Goal: Navigation & Orientation: Find specific page/section

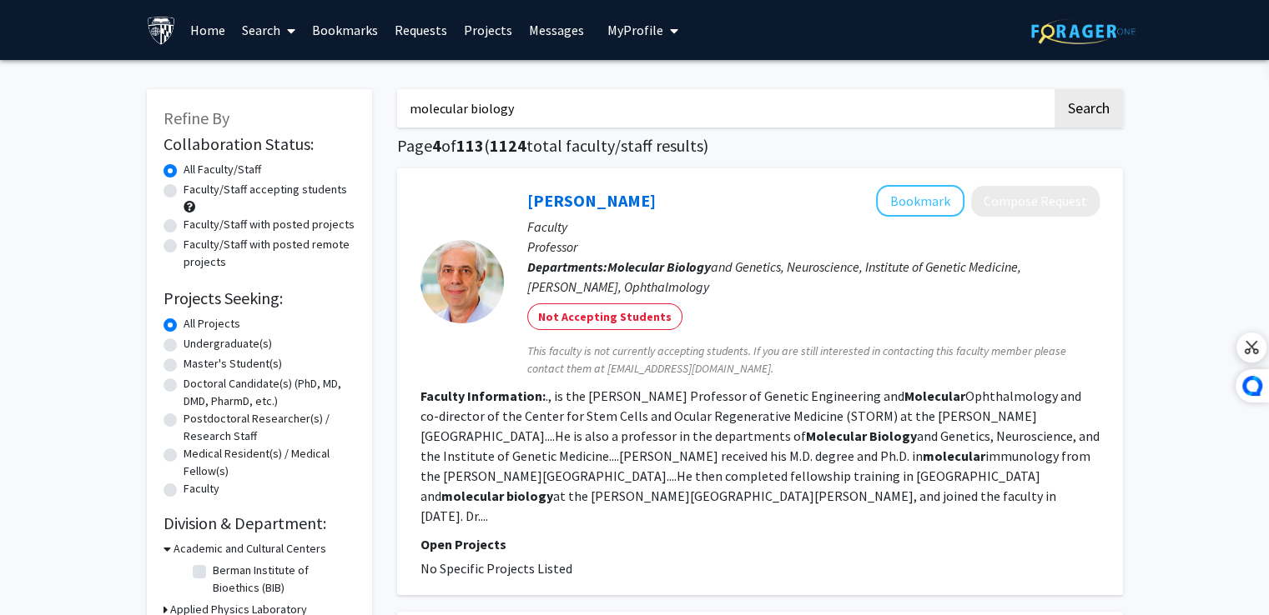
click at [350, 36] on link "Bookmarks" at bounding box center [345, 30] width 83 height 58
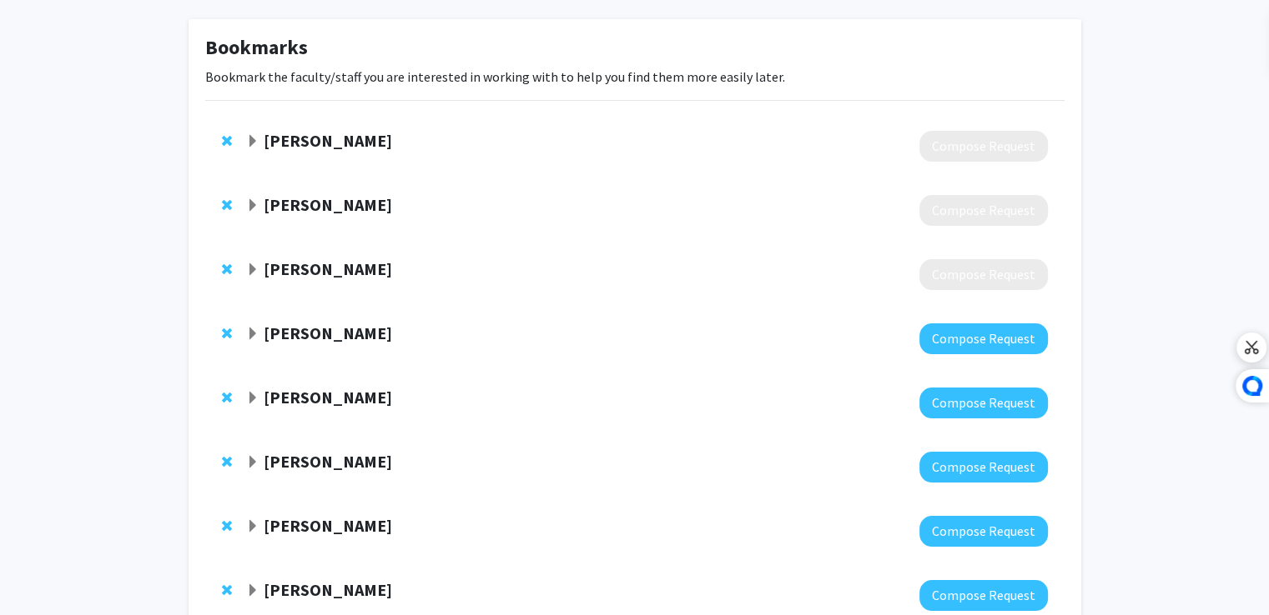
scroll to position [60, 0]
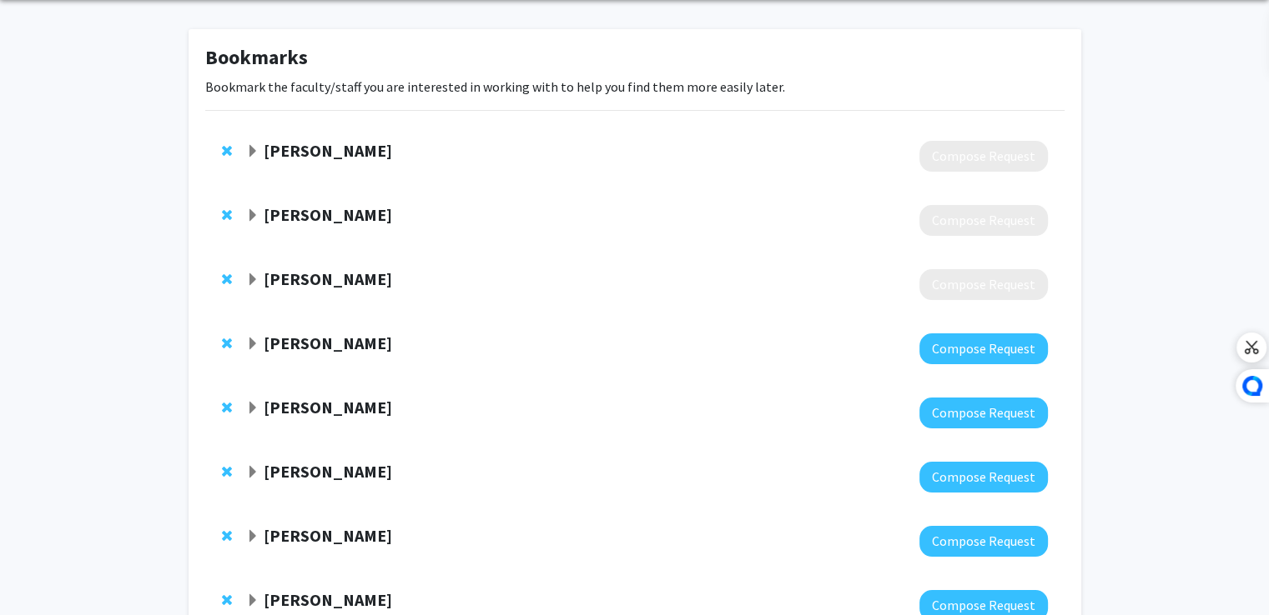
click at [244, 214] on div "Ludovic Zimmerlin Compose Request" at bounding box center [634, 220] width 859 height 64
click at [254, 219] on span "Expand Ludovic Zimmerlin Bookmark" at bounding box center [252, 215] width 13 height 13
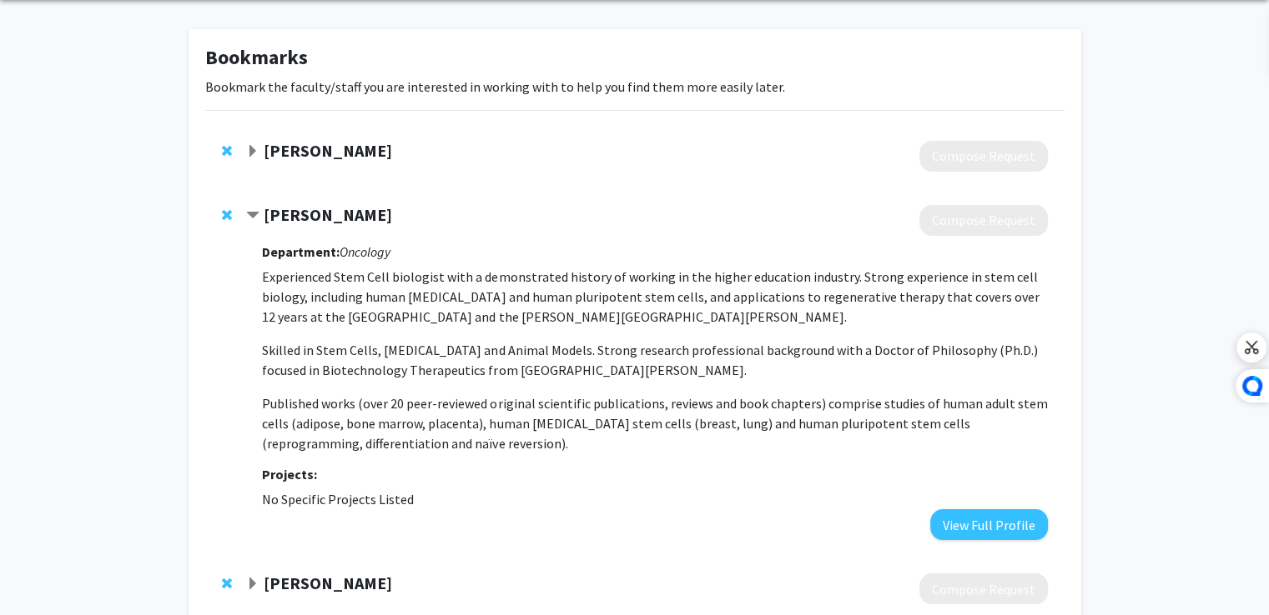
click at [254, 219] on span "Contract Ludovic Zimmerlin Bookmark" at bounding box center [252, 215] width 13 height 13
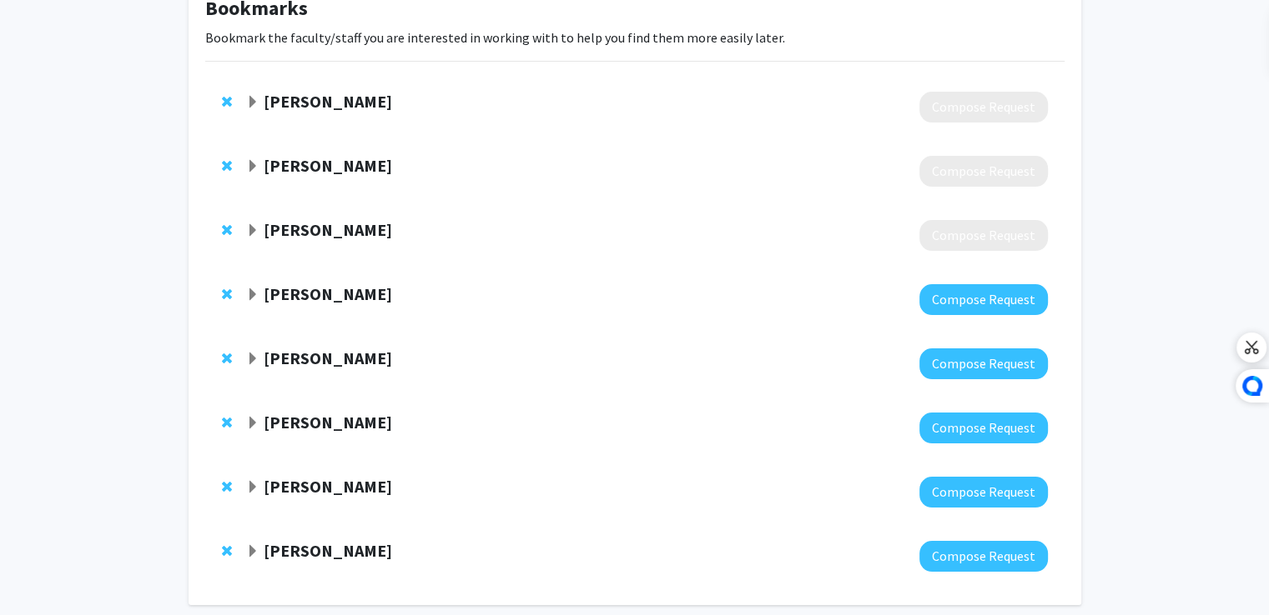
scroll to position [110, 0]
drag, startPoint x: 325, startPoint y: 477, endPoint x: 343, endPoint y: 475, distance: 17.6
drag, startPoint x: 343, startPoint y: 475, endPoint x: 109, endPoint y: 520, distance: 237.7
click at [109, 520] on div "Bookmarks Bookmark the faculty/staff you are interested in working with to help…" at bounding box center [634, 296] width 1269 height 692
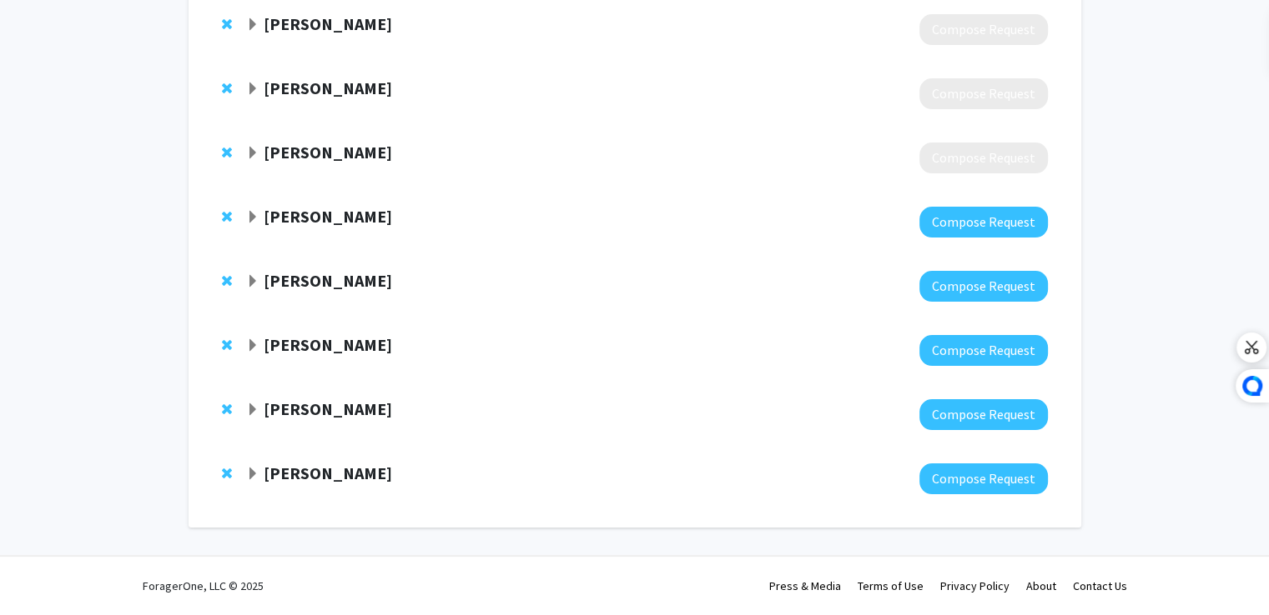
scroll to position [0, 0]
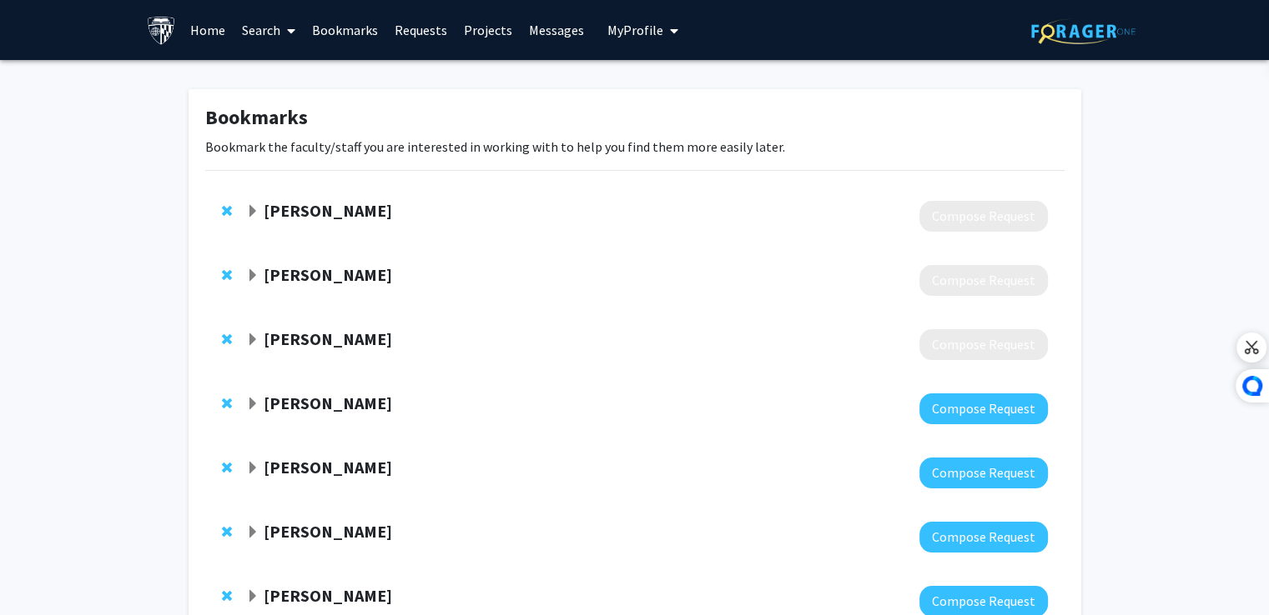
drag, startPoint x: 379, startPoint y: 204, endPoint x: 303, endPoint y: 214, distance: 77.4
click at [303, 214] on div "Elias Zambidis" at bounding box center [426, 211] width 360 height 21
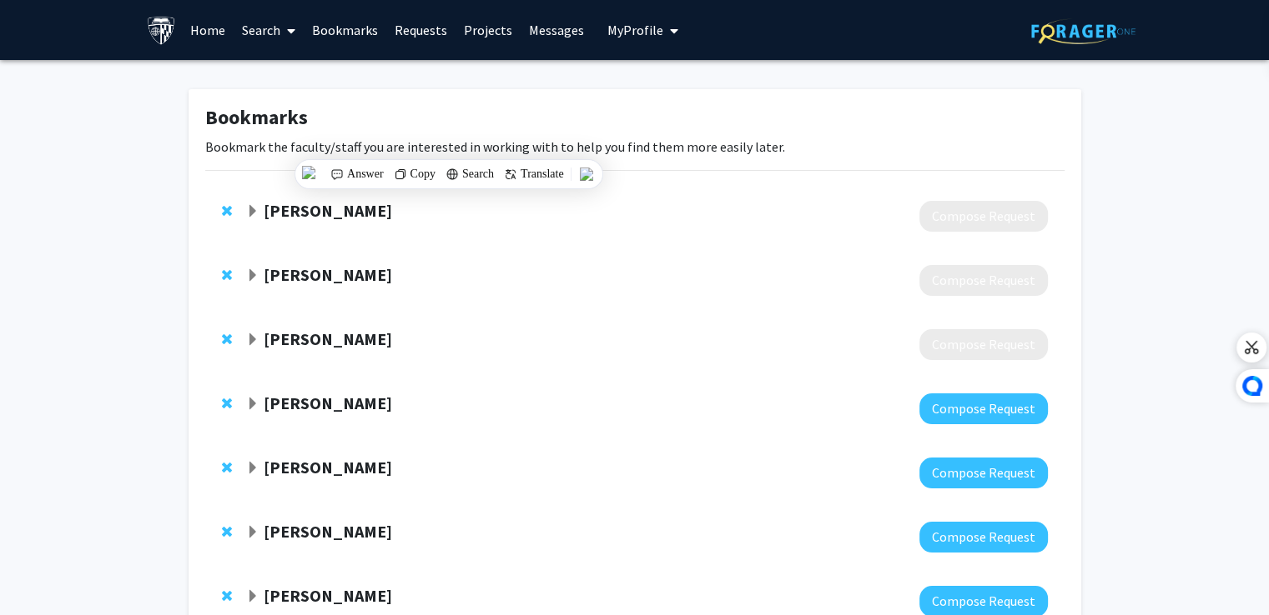
copy strong "Zambidis"
click at [262, 221] on div "Elias Zambidis" at bounding box center [426, 211] width 360 height 21
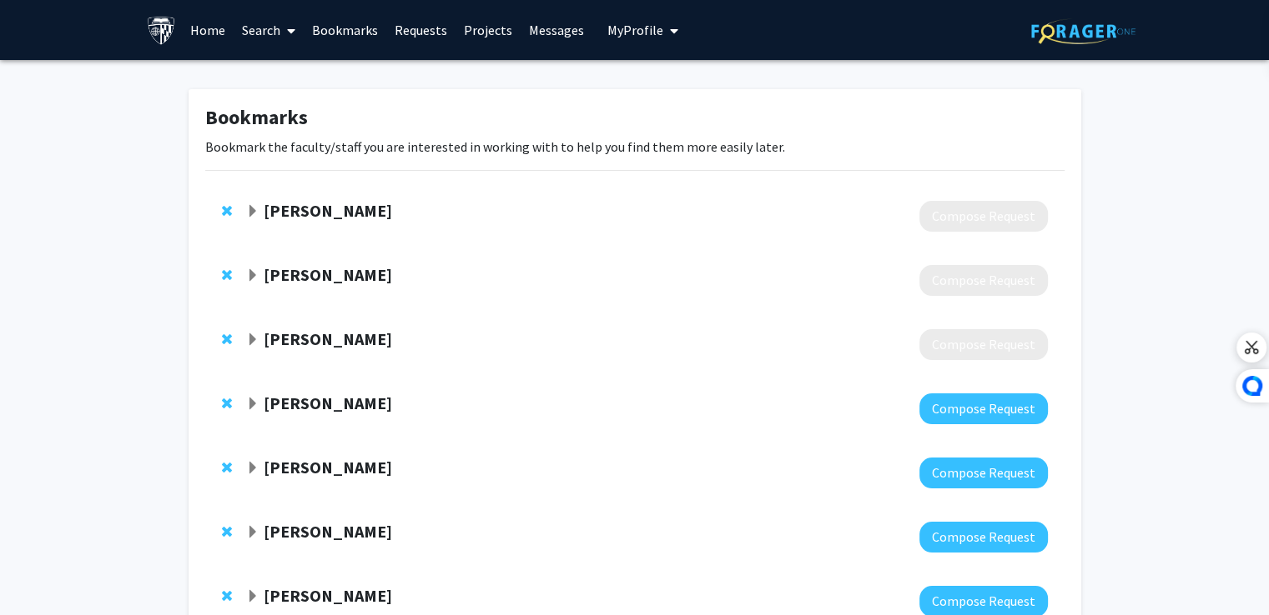
click at [260, 215] on div "Elias Zambidis" at bounding box center [426, 211] width 360 height 21
click at [254, 213] on span "Expand Elias Zambidis Bookmark" at bounding box center [252, 211] width 13 height 13
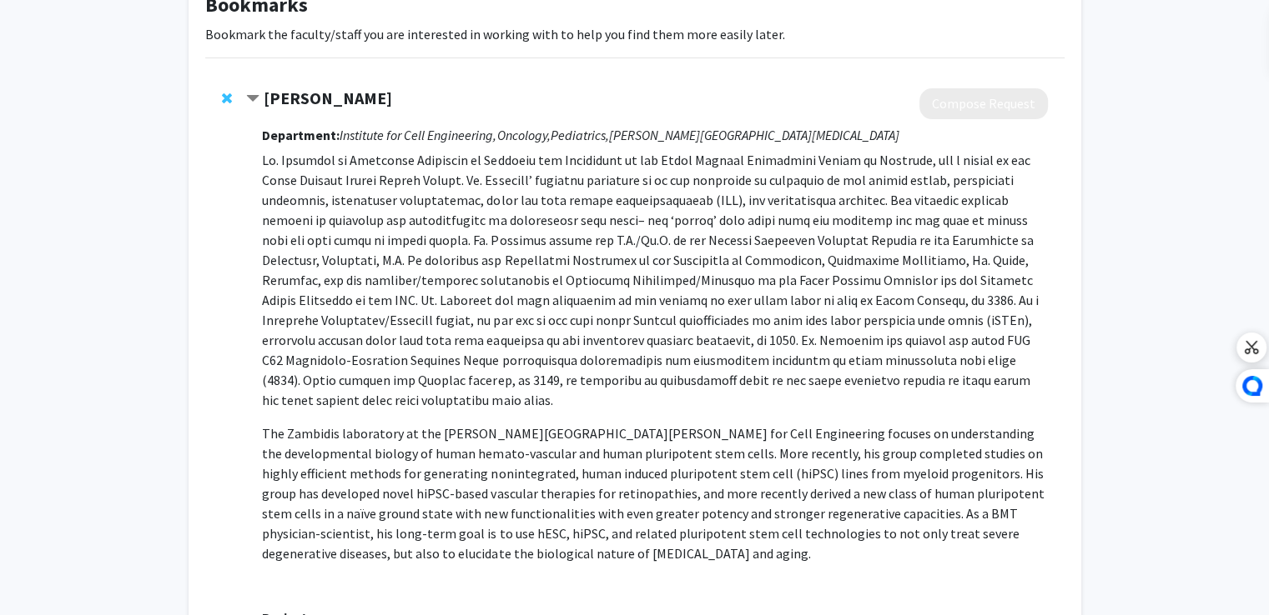
scroll to position [112, 0]
click at [329, 96] on strong "Elias Zambidis" at bounding box center [328, 98] width 128 height 21
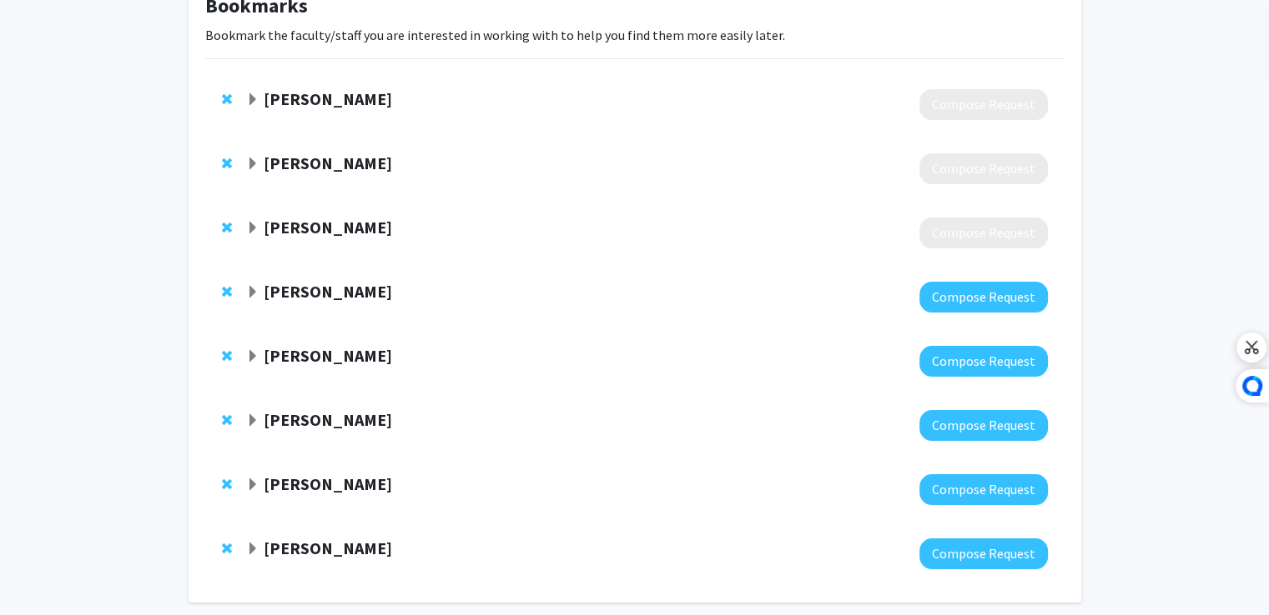
click at [329, 96] on strong "Elias Zambidis" at bounding box center [328, 98] width 128 height 21
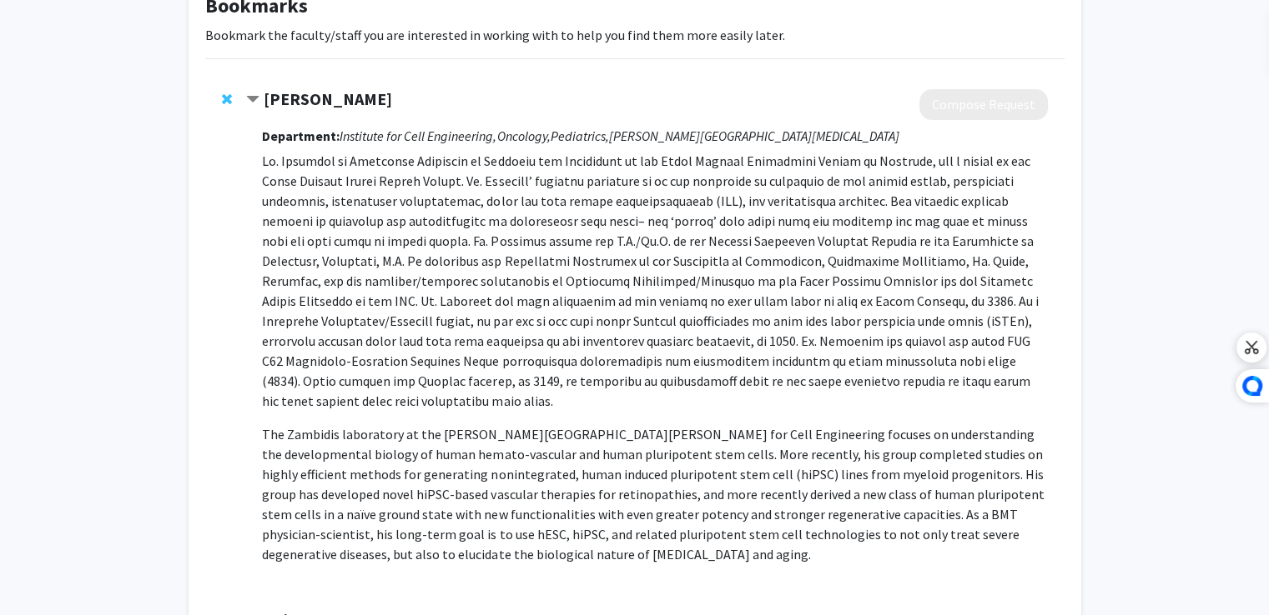
click at [329, 96] on strong "Elias Zambidis" at bounding box center [328, 98] width 128 height 21
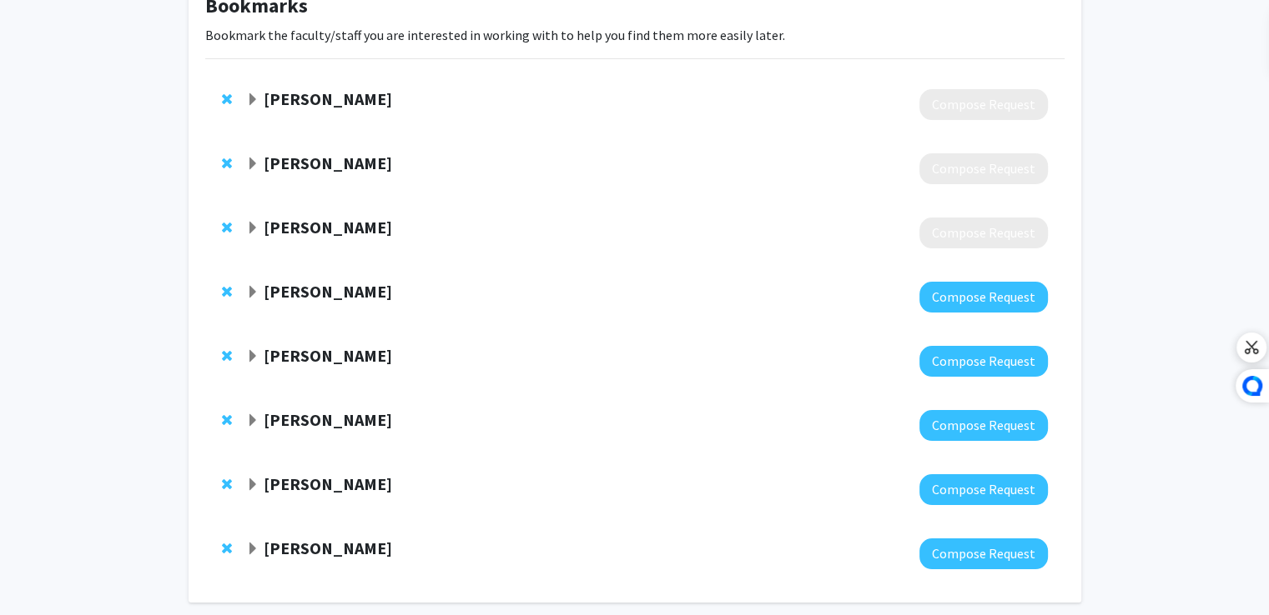
click at [329, 95] on strong "Elias Zambidis" at bounding box center [328, 98] width 128 height 21
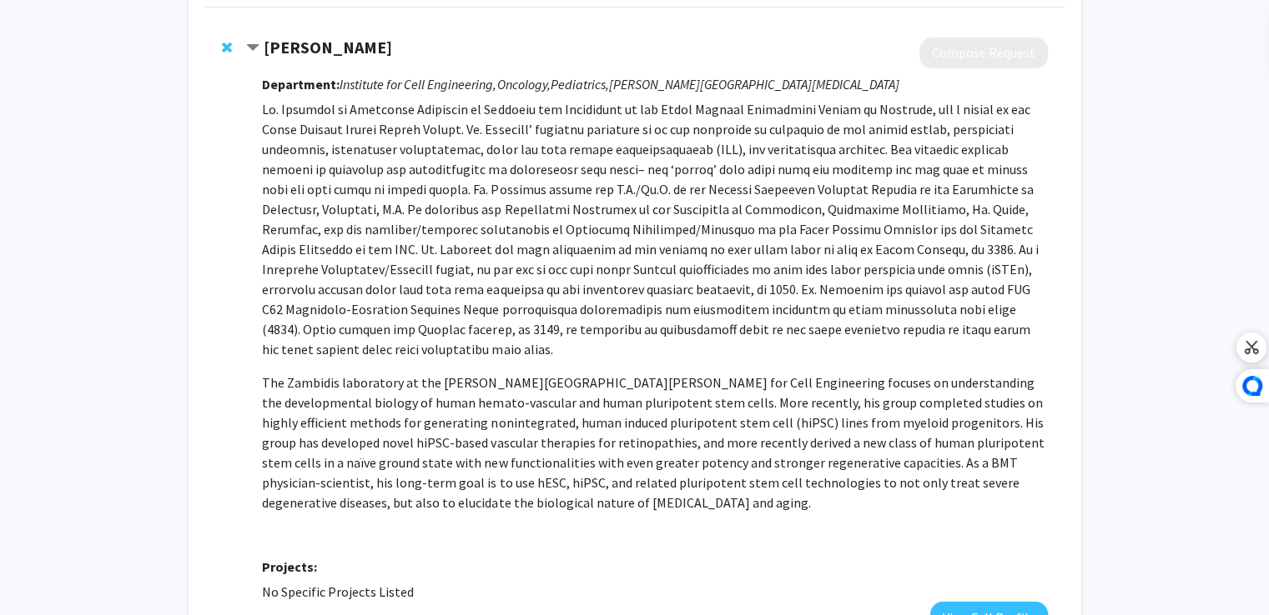
scroll to position [163, 0]
